Goal: Navigation & Orientation: Find specific page/section

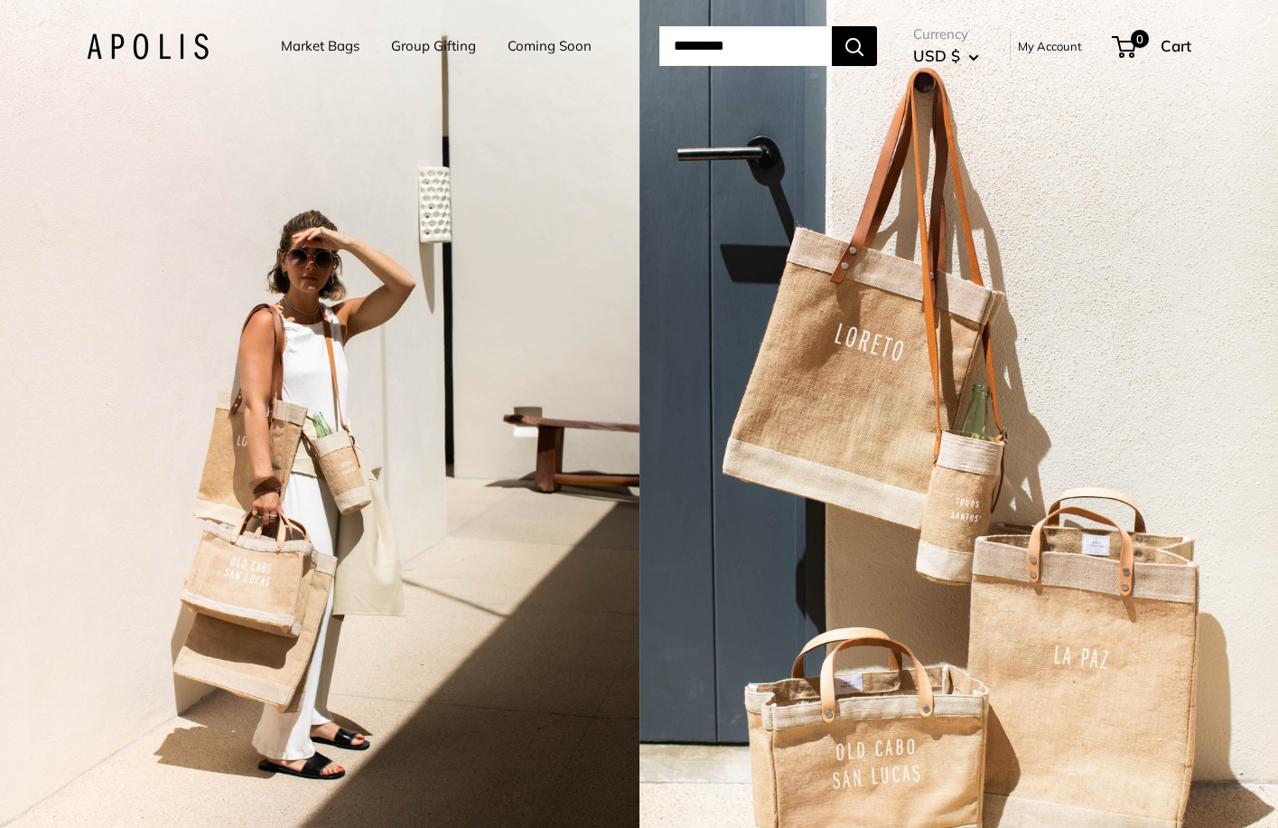
click at [979, 57] on button "USD $" at bounding box center [946, 56] width 66 height 29
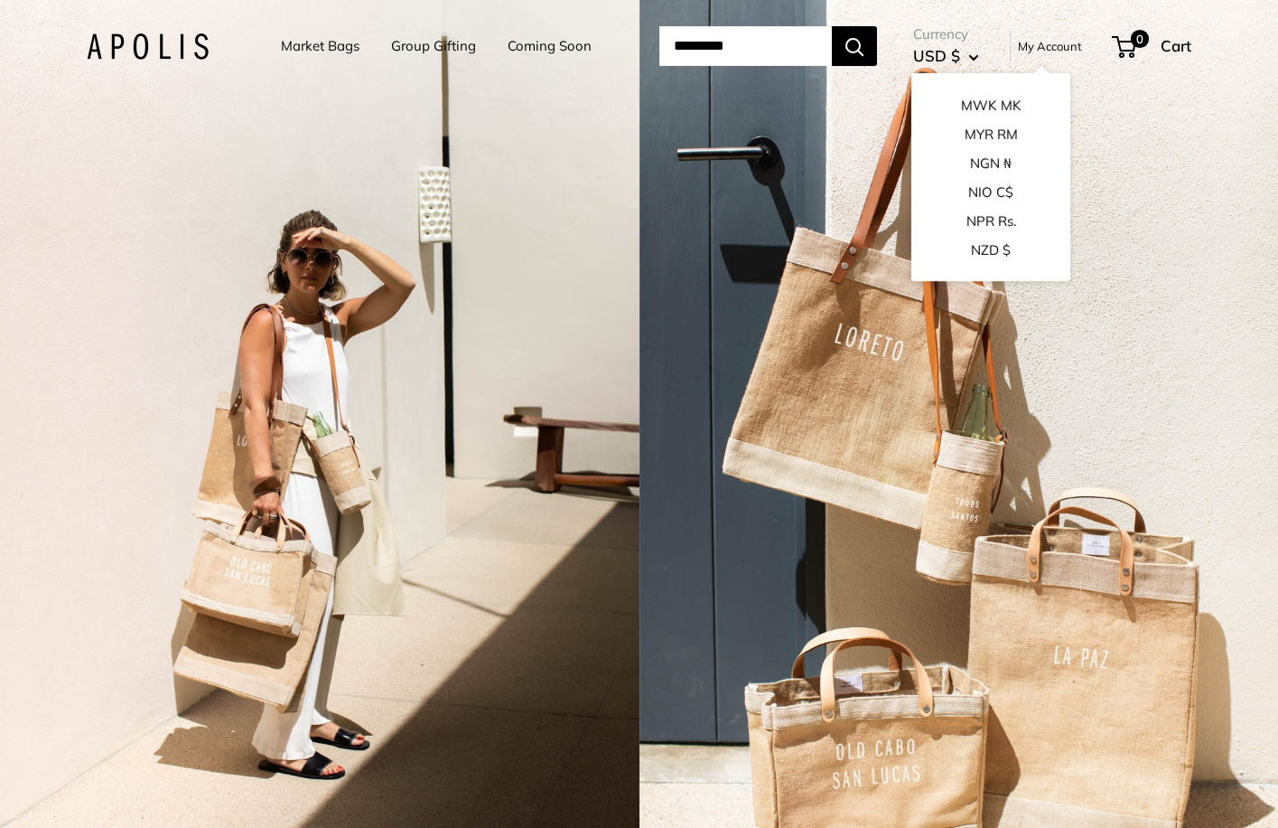
scroll to position [1894, 0]
click at [990, 228] on button "NZD $" at bounding box center [991, 234] width 159 height 29
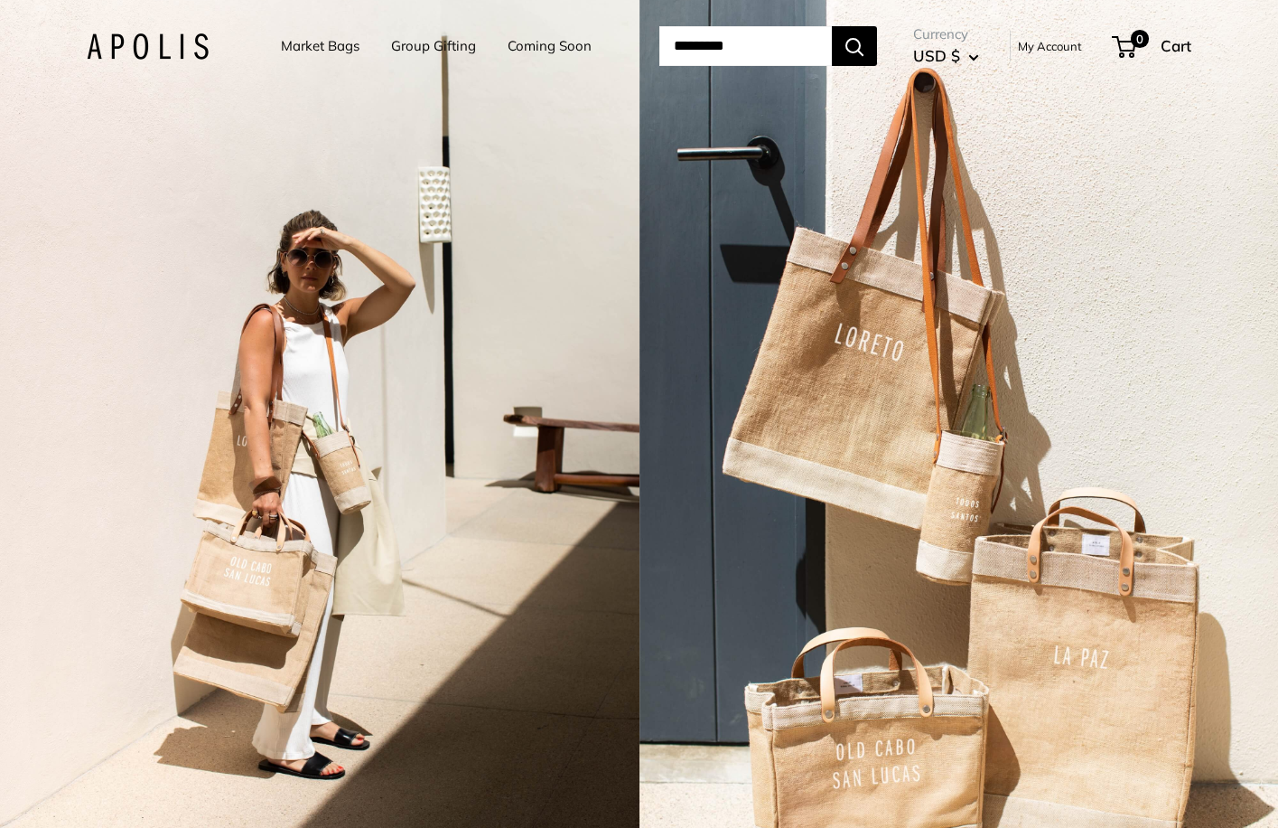
click at [677, 45] on input "Search..." at bounding box center [746, 46] width 173 height 40
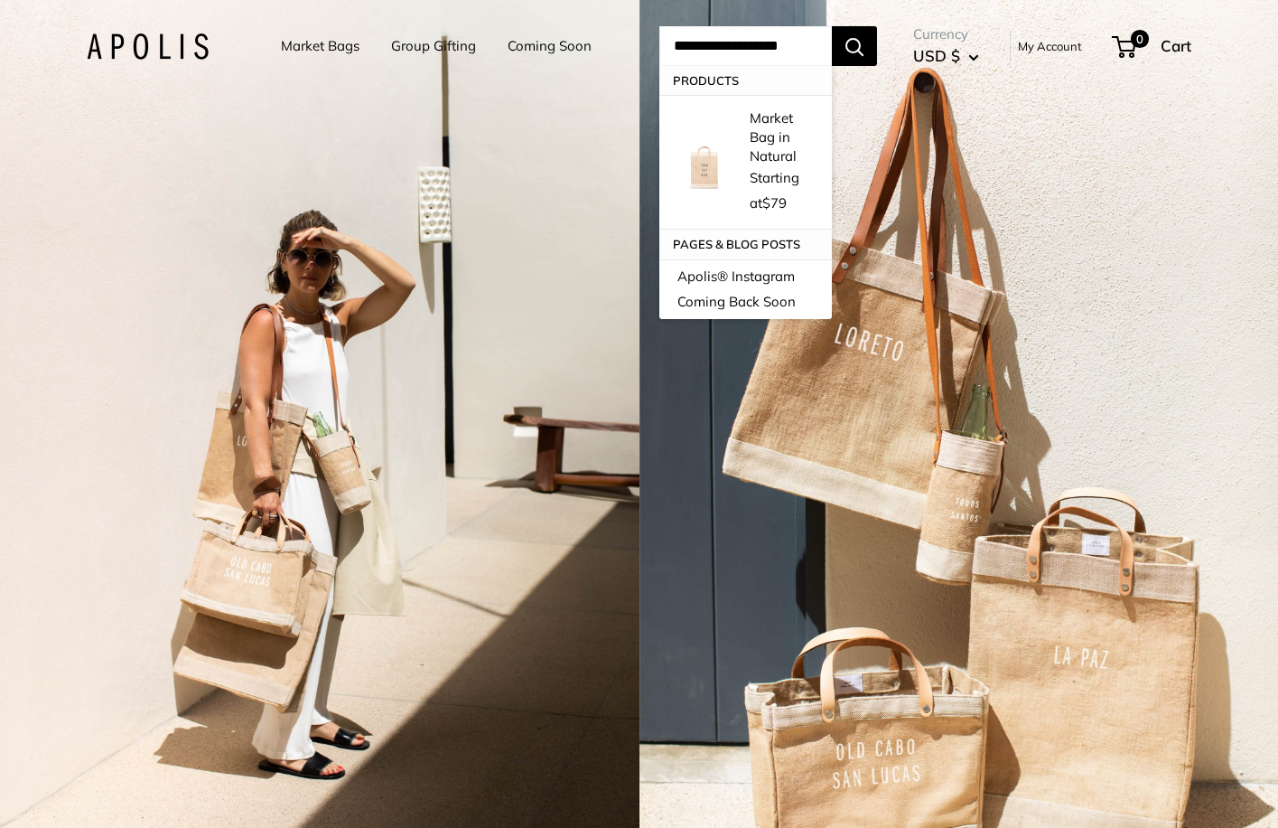
type input "**********"
click at [877, 46] on button "Search" at bounding box center [854, 46] width 45 height 40
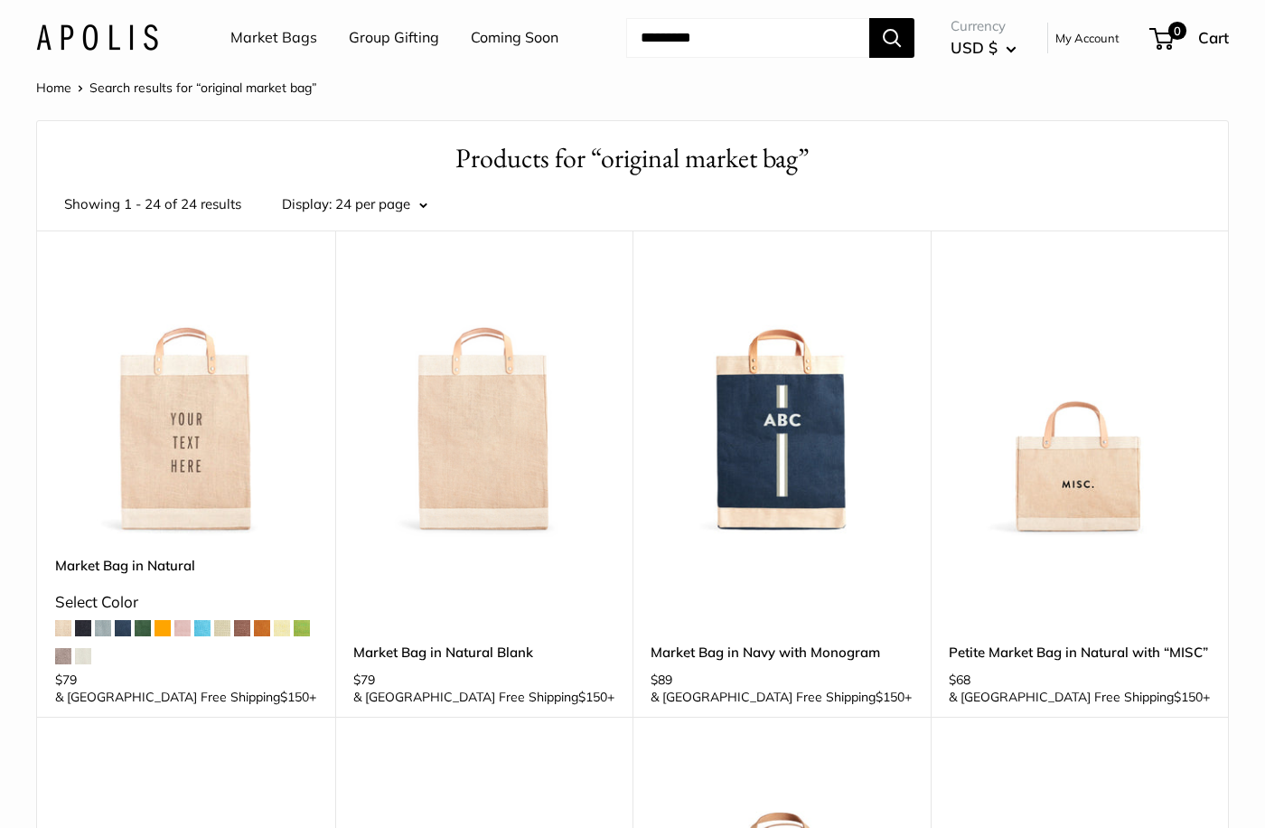
click at [987, 48] on span "USD $" at bounding box center [974, 47] width 47 height 19
click at [987, 233] on button "NZD $" at bounding box center [1031, 248] width 165 height 31
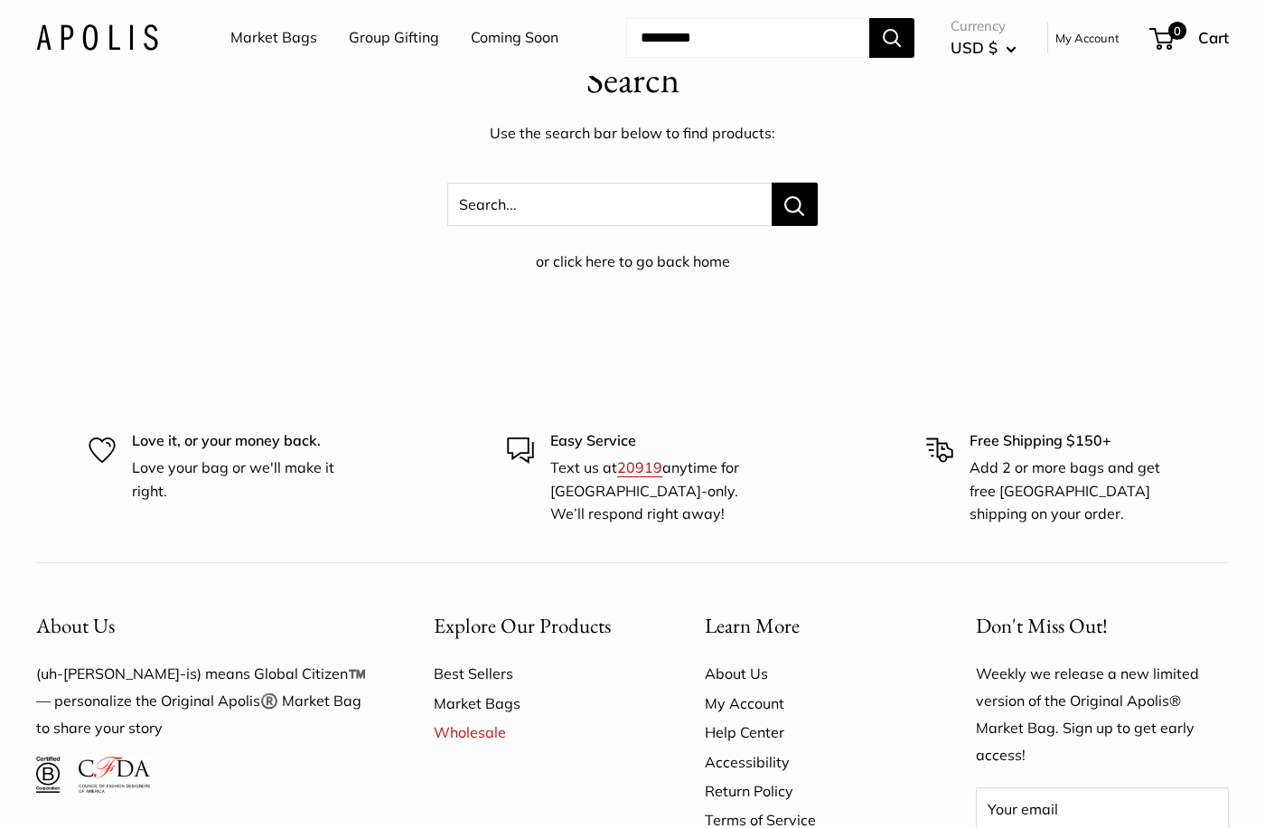
scroll to position [171, 0]
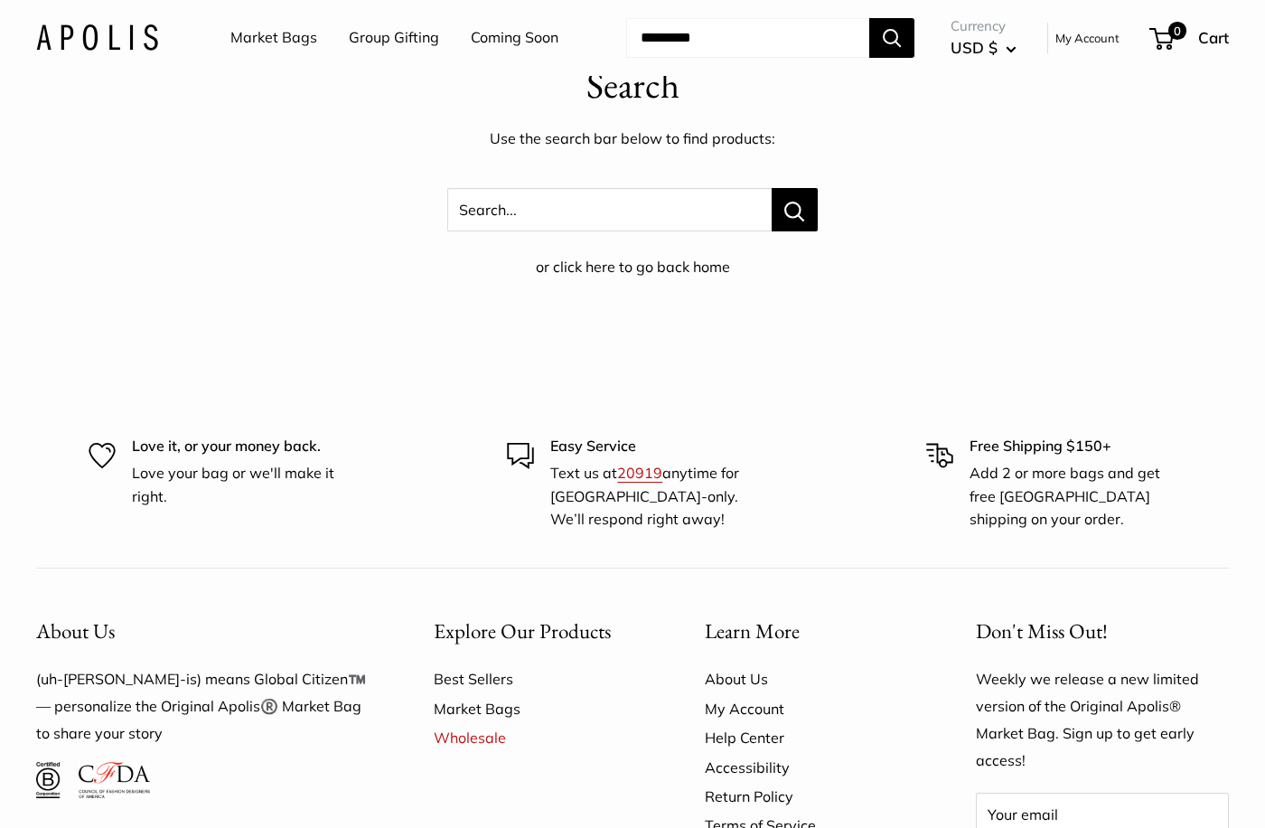
click at [1012, 53] on button "USD $" at bounding box center [984, 47] width 66 height 29
click at [293, 36] on link "Market Bags" at bounding box center [273, 37] width 87 height 27
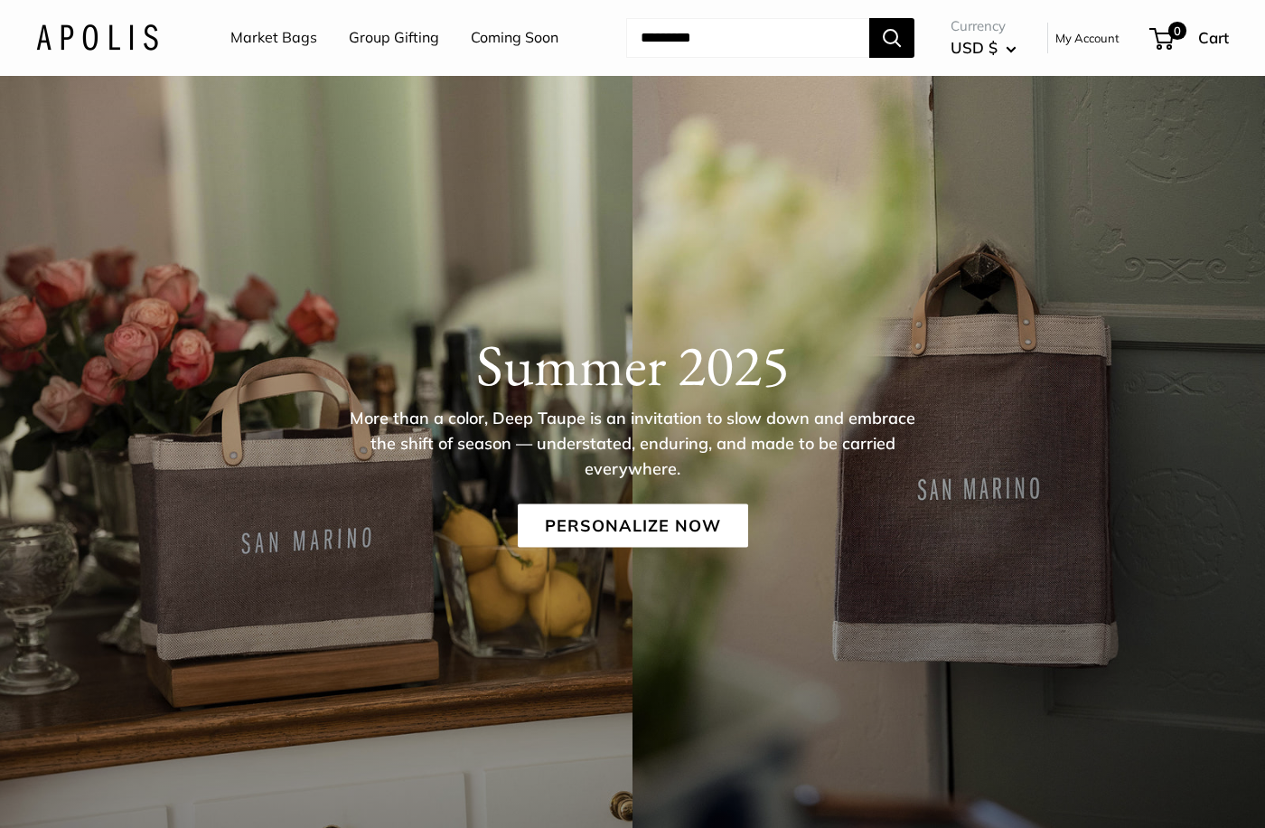
click at [1016, 51] on button "USD $" at bounding box center [984, 47] width 66 height 29
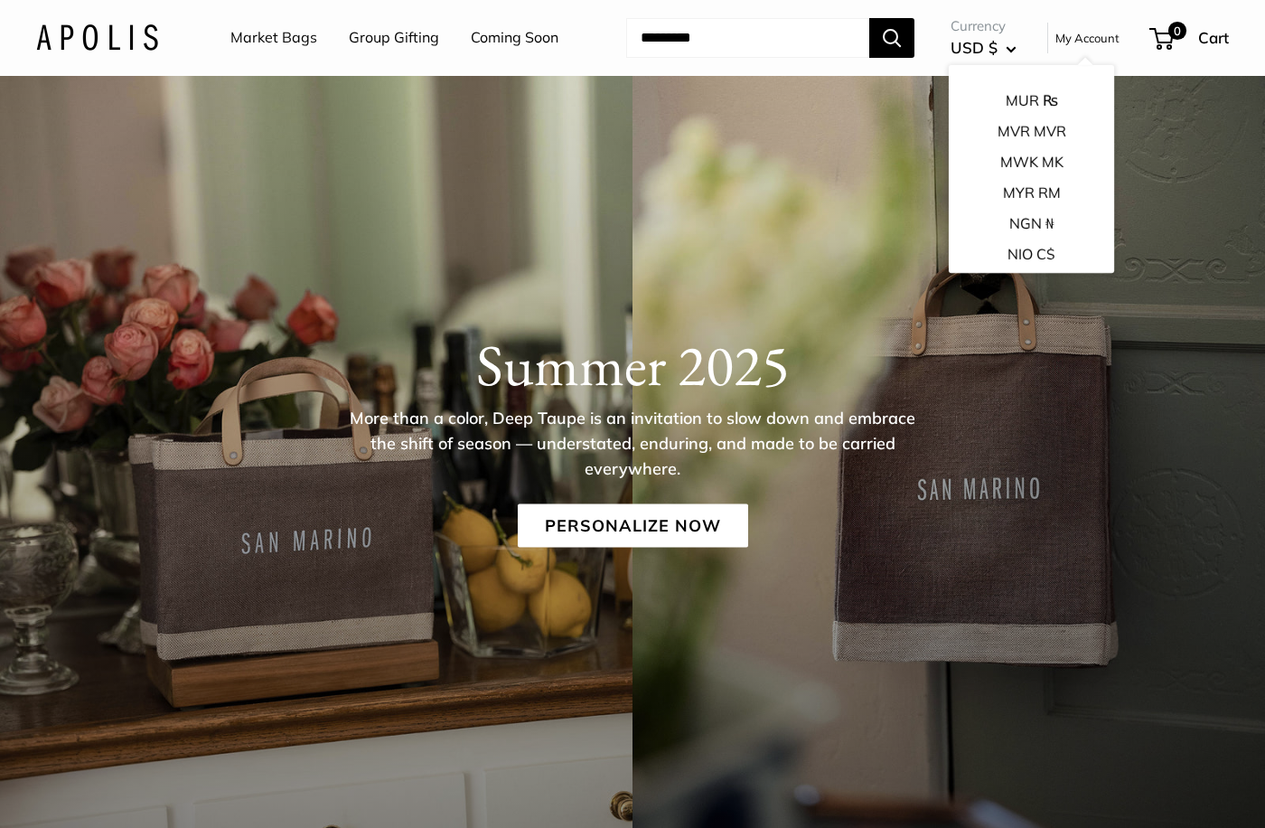
scroll to position [1956, 0]
click at [997, 267] on button "NZD $" at bounding box center [1031, 282] width 165 height 31
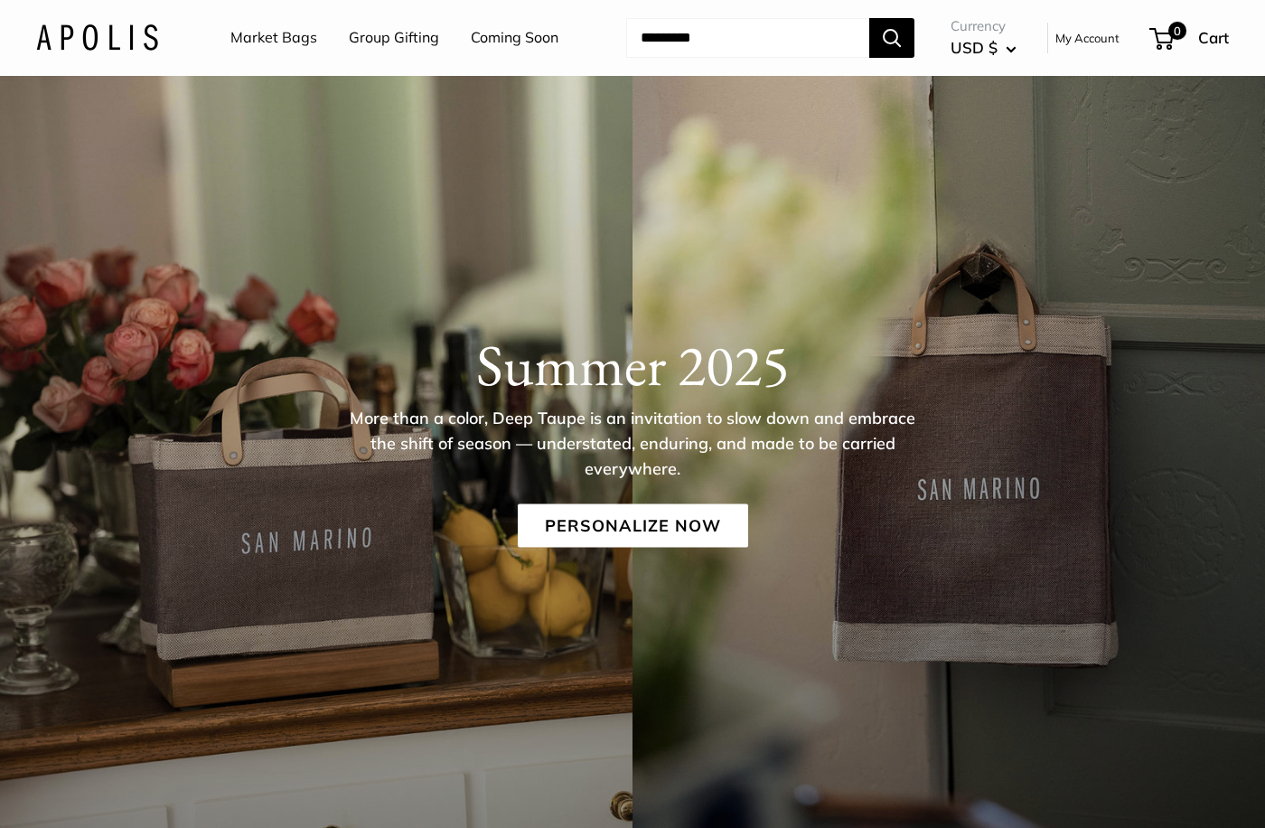
click at [1089, 37] on link "My Account" at bounding box center [1087, 38] width 64 height 22
click at [112, 41] on img at bounding box center [97, 37] width 122 height 26
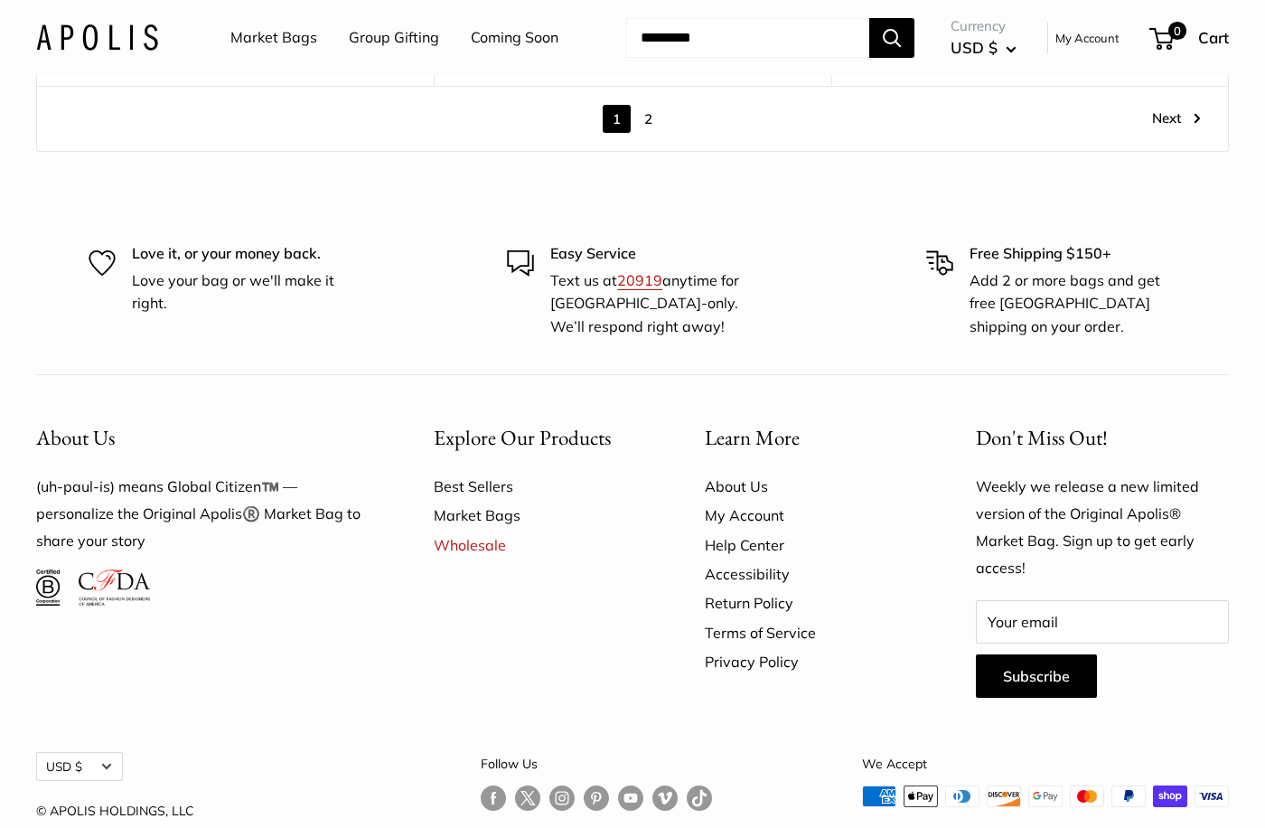
scroll to position [10454, 0]
click at [98, 754] on button "USD $" at bounding box center [79, 768] width 87 height 29
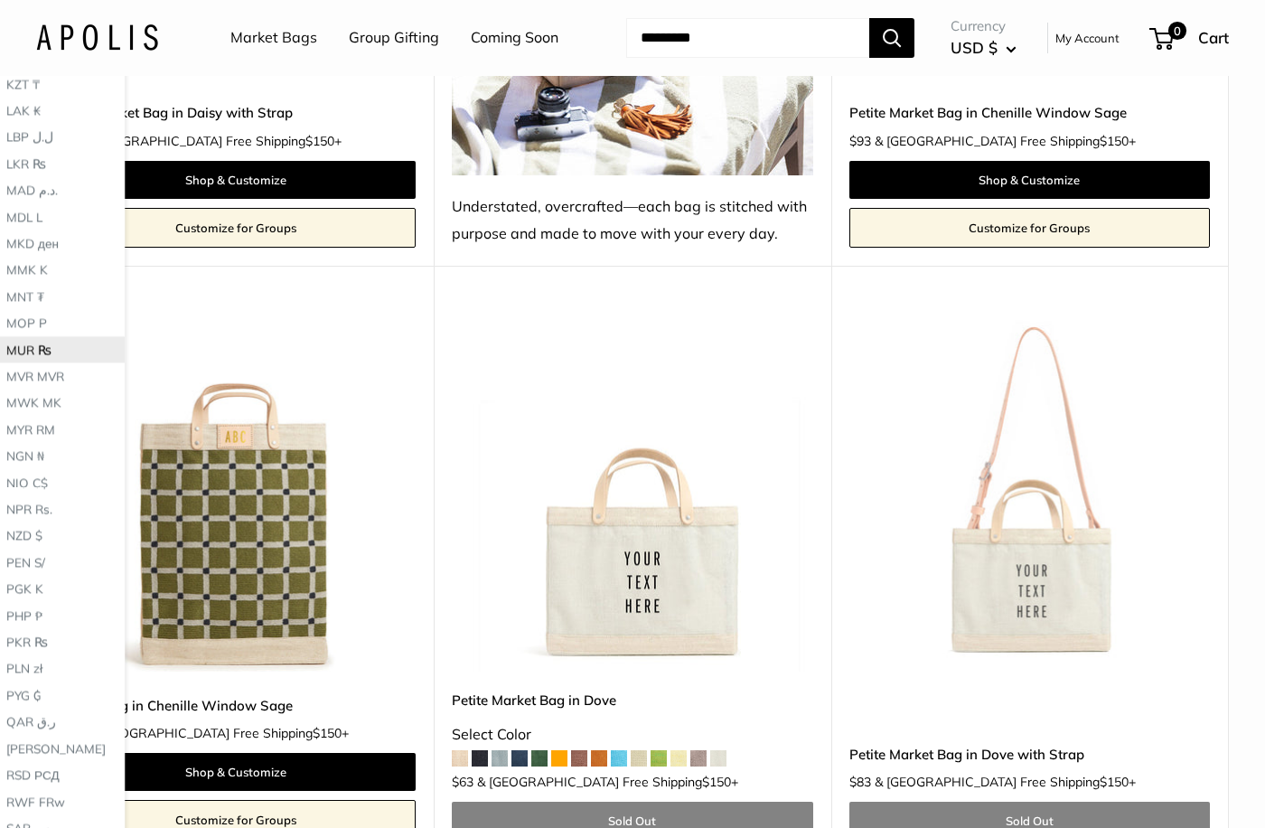
scroll to position [9681, 0]
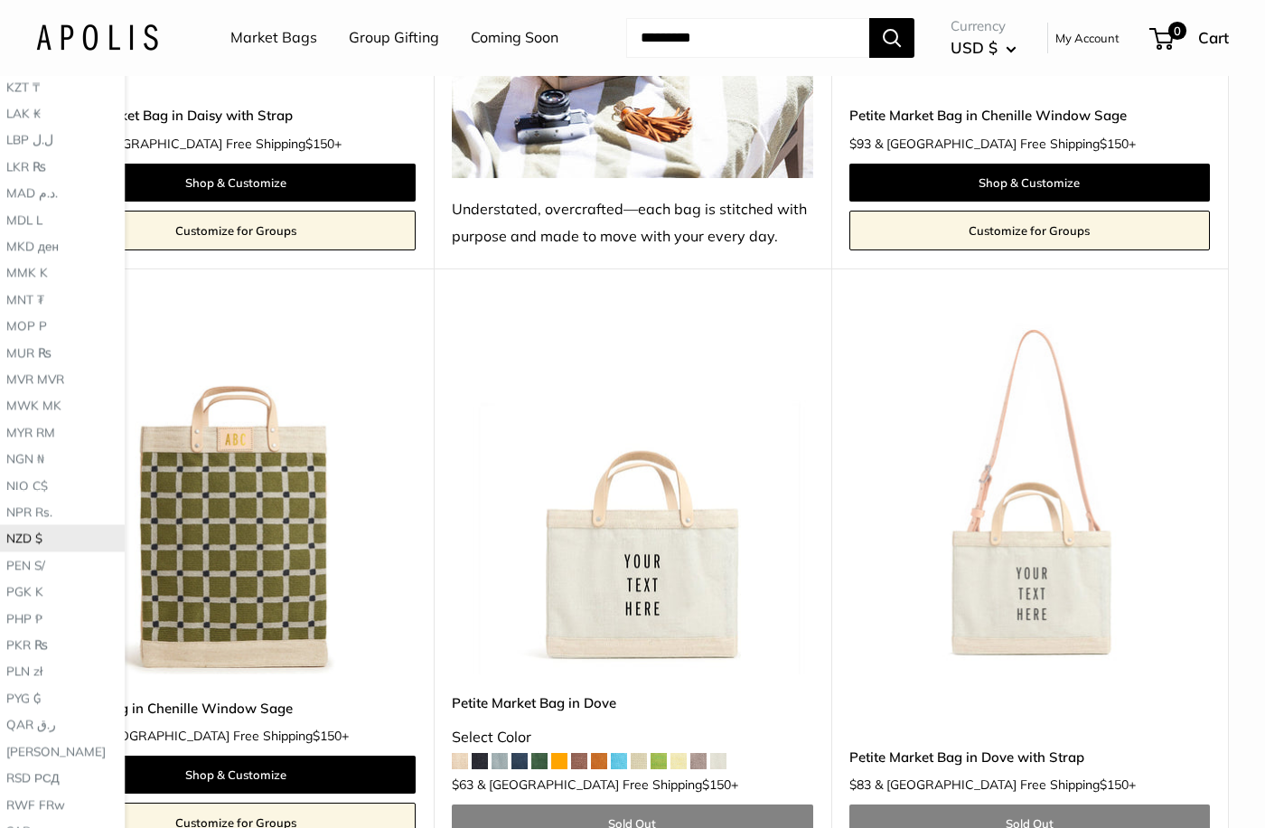
click at [63, 525] on button "NZD $" at bounding box center [57, 538] width 135 height 26
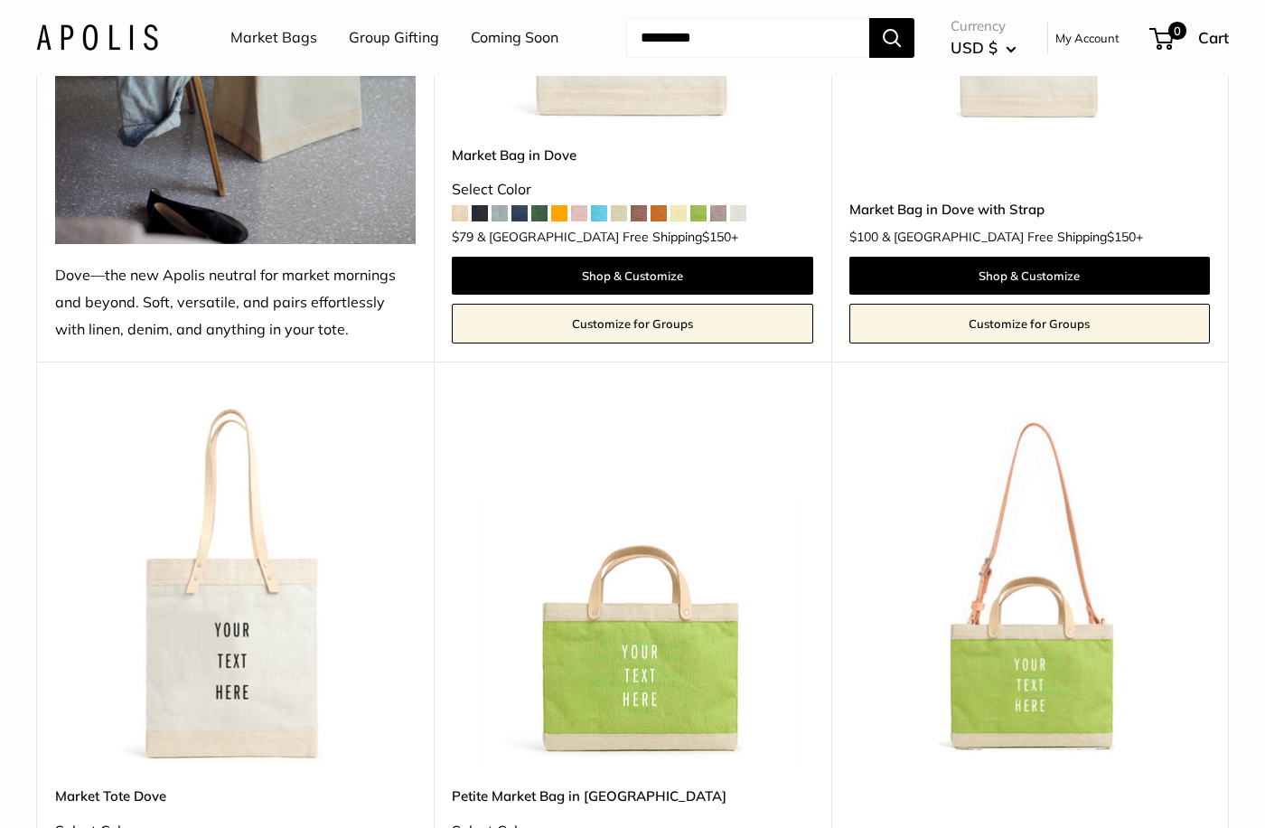
scroll to position [3238, 0]
